Goal: Find specific page/section: Find specific page/section

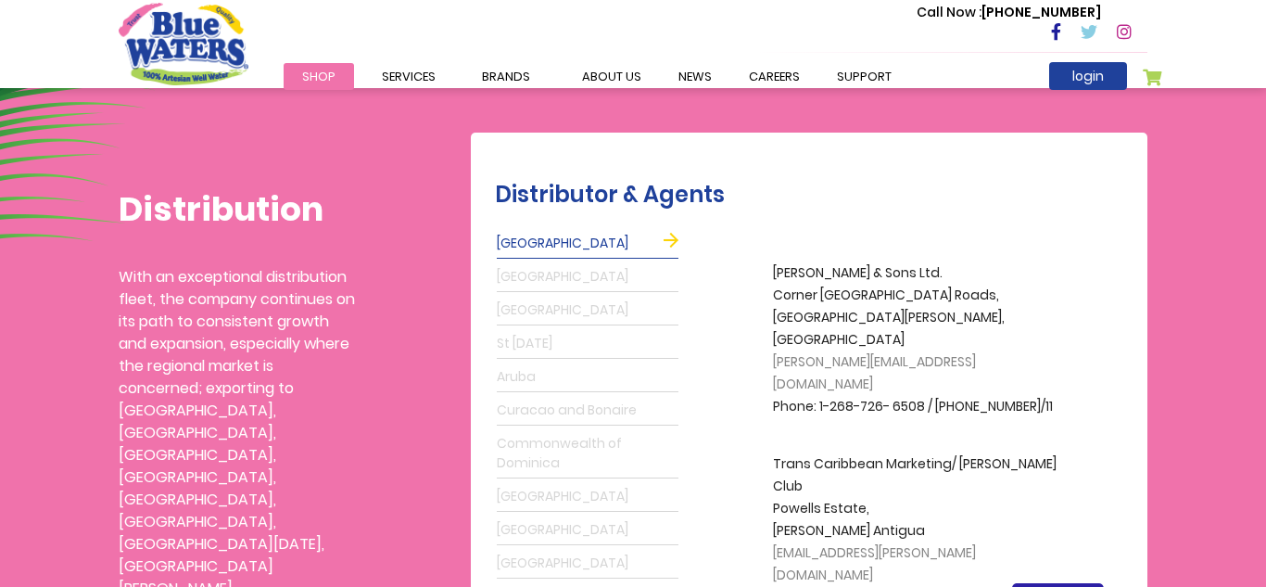
scroll to position [445, 0]
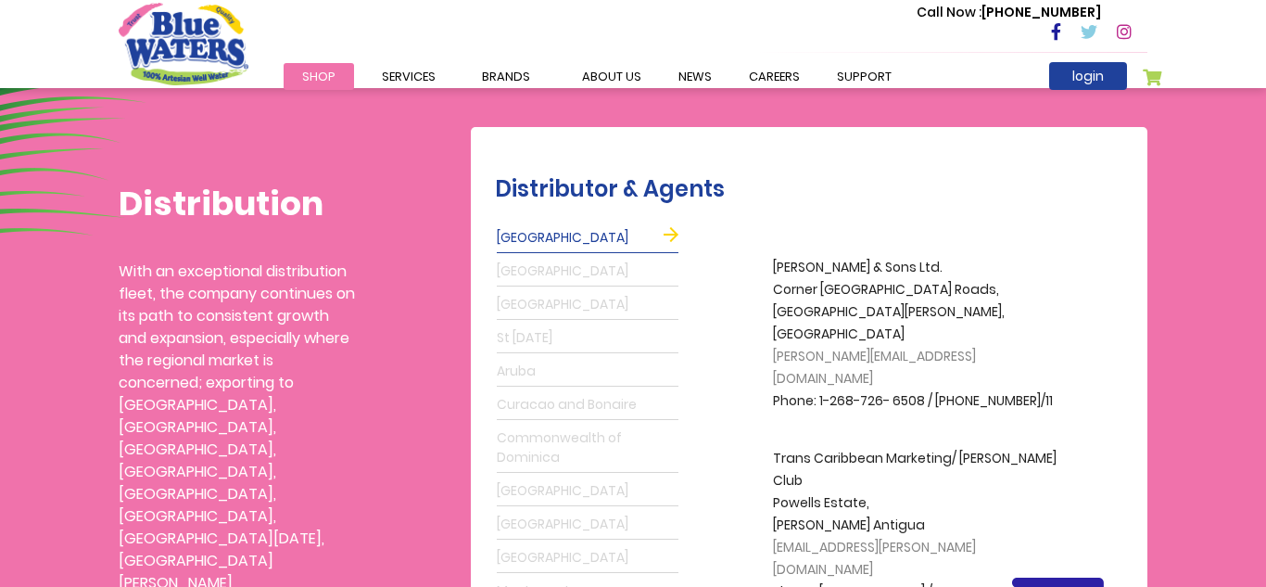
click at [543, 339] on link "St Lucia" at bounding box center [588, 338] width 182 height 30
click at [543, 340] on link "St Lucia" at bounding box center [588, 338] width 182 height 30
click at [518, 331] on link "St Lucia" at bounding box center [588, 338] width 182 height 30
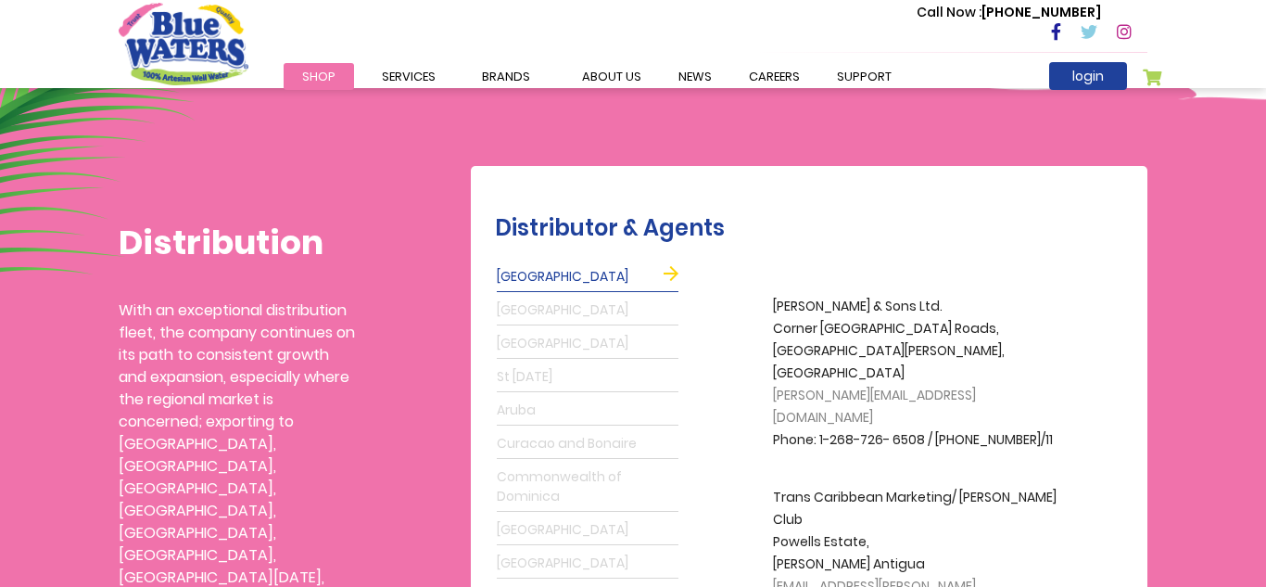
scroll to position [403, 0]
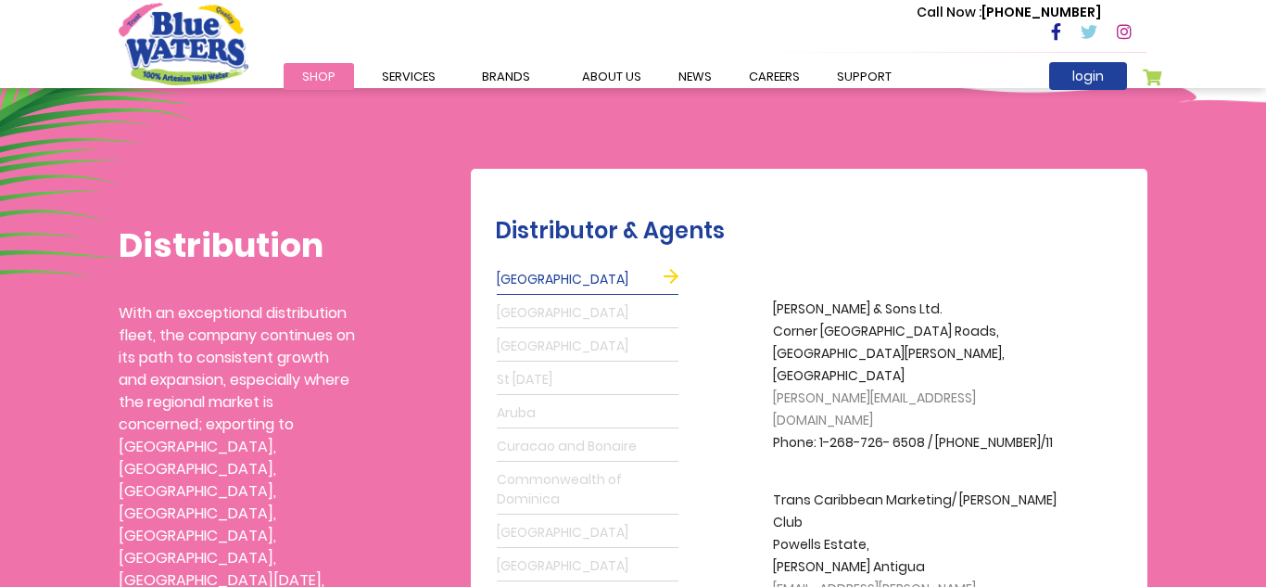
click at [520, 385] on link "St Lucia" at bounding box center [588, 380] width 182 height 30
click at [671, 268] on link "Antigua" at bounding box center [588, 280] width 182 height 30
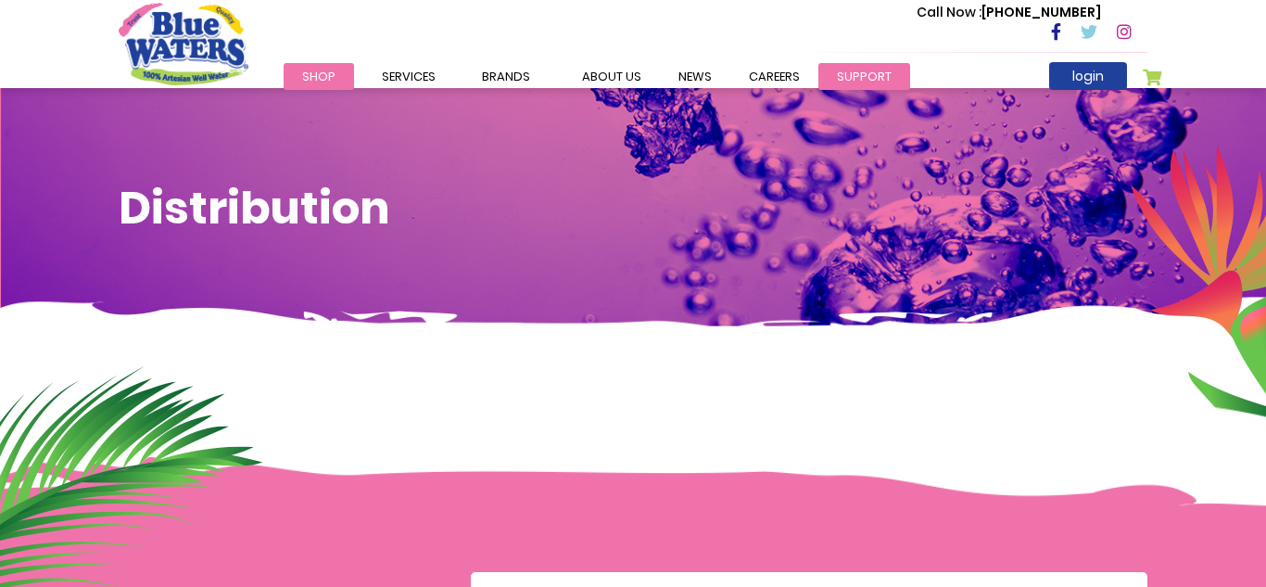
click at [893, 70] on link "support" at bounding box center [864, 76] width 92 height 27
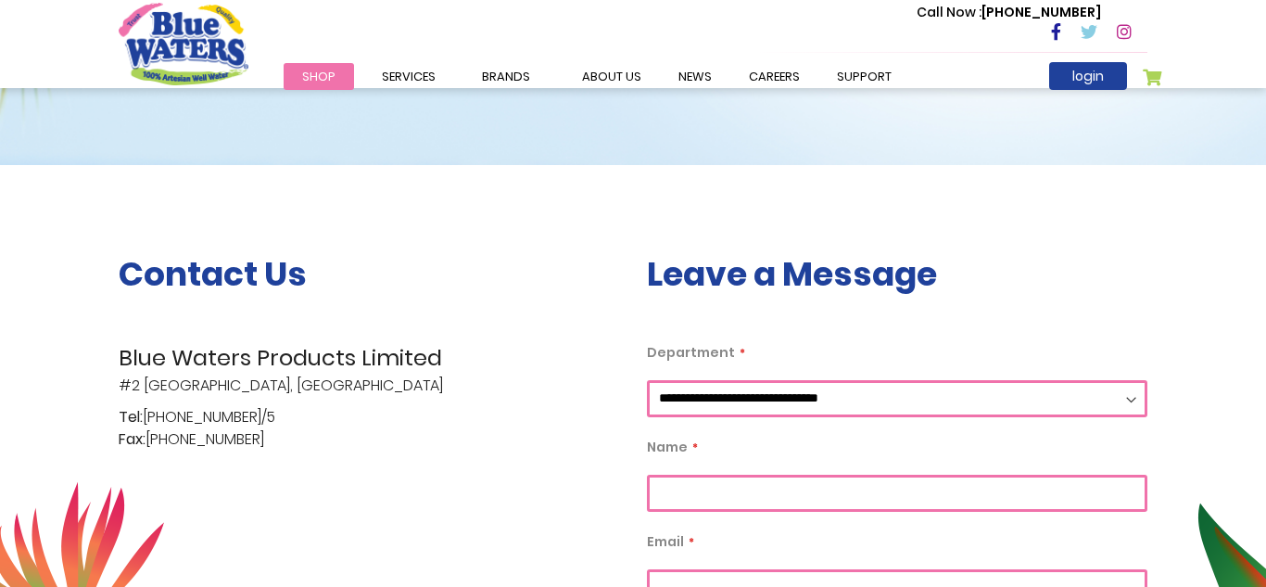
scroll to position [233, 0]
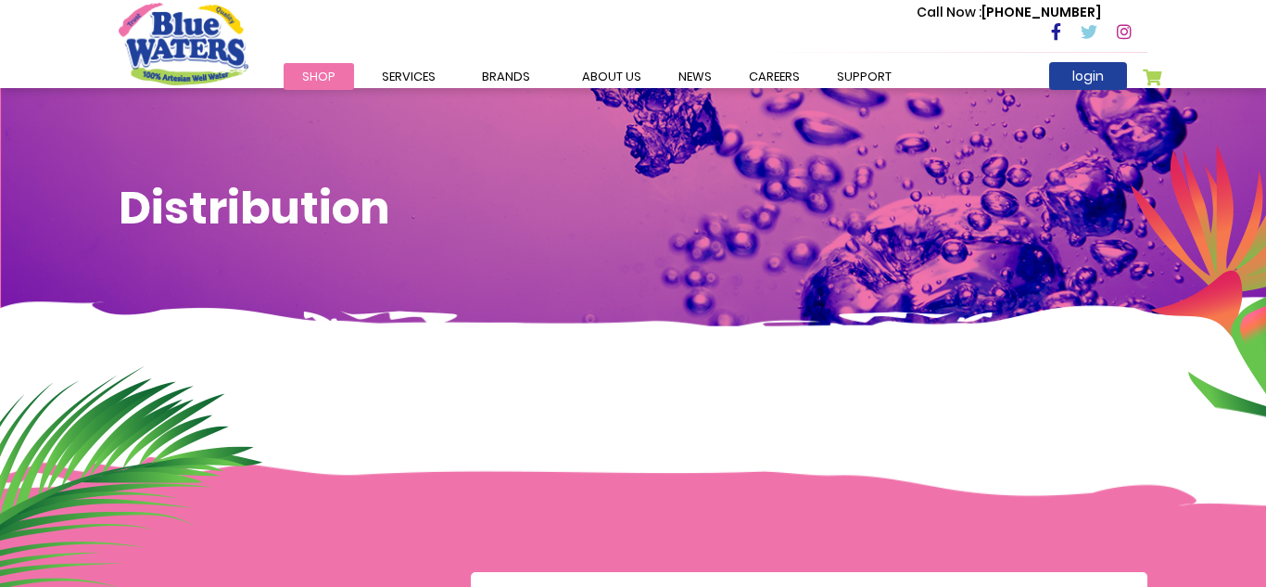
scroll to position [403, 0]
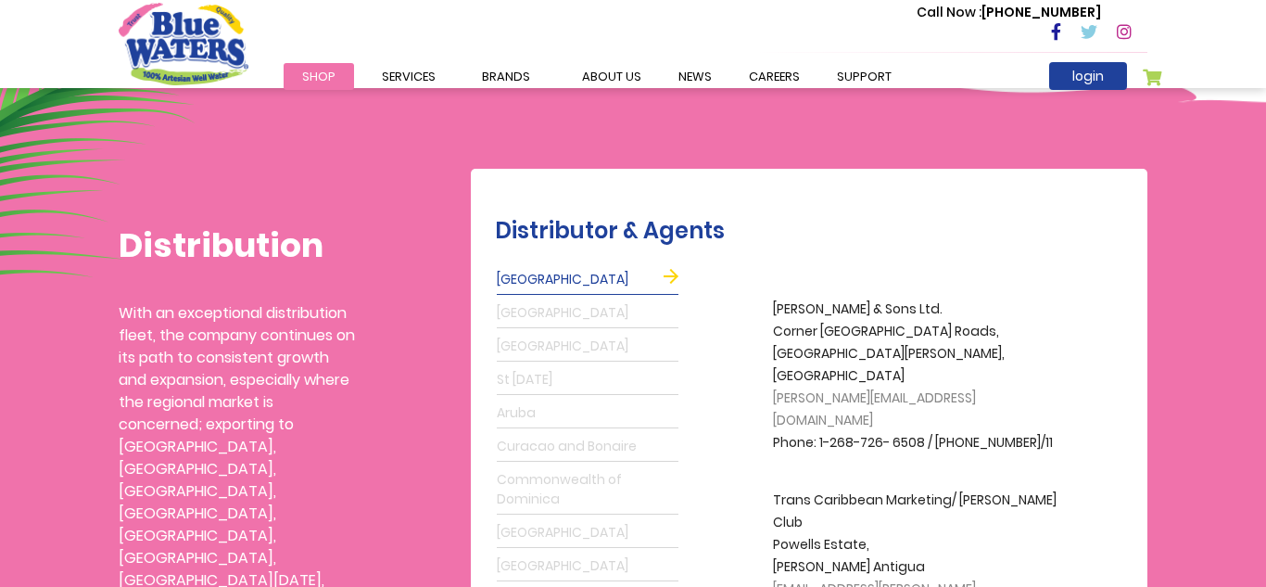
scroll to position [445, 0]
